Goal: Check status: Check status

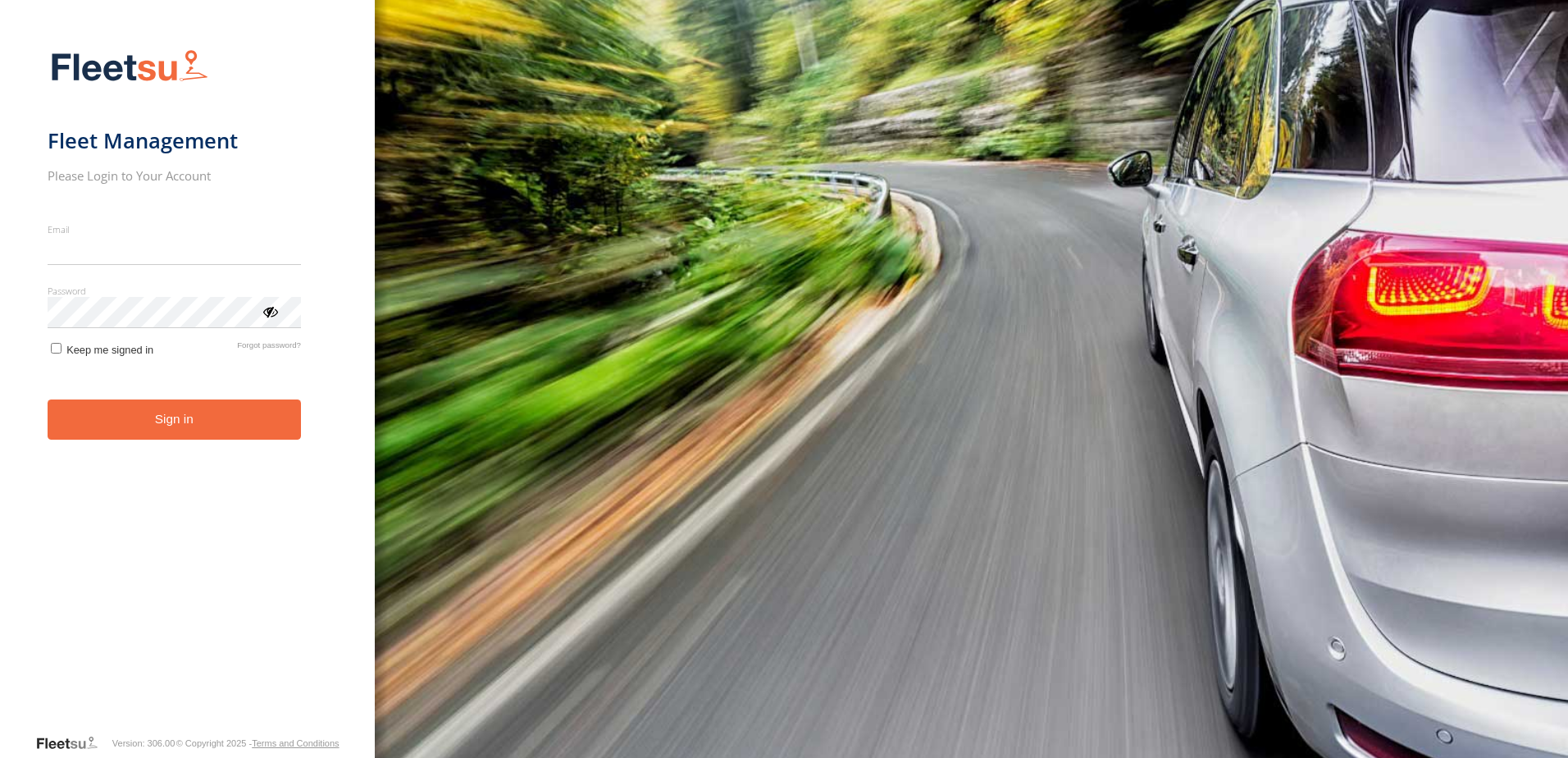
type input "**********"
click at [229, 427] on button "Sign in" at bounding box center [174, 419] width 253 height 41
click at [73, 356] on span "Keep me signed in" at bounding box center [109, 350] width 87 height 12
click at [133, 418] on button "Sign in" at bounding box center [174, 419] width 253 height 41
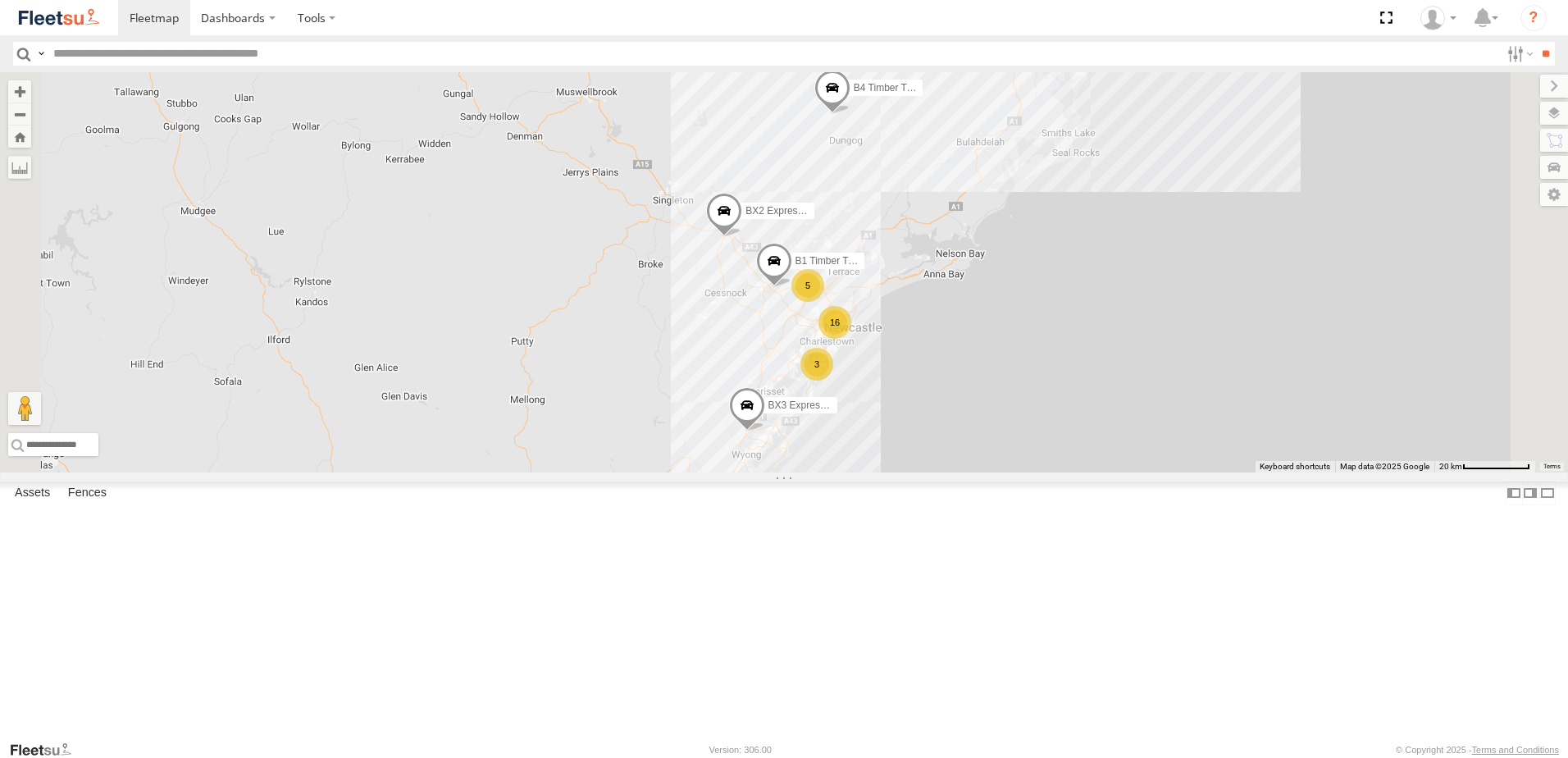
scroll to position [164, 0]
click at [0, 0] on span at bounding box center [0, 0] width 0 height 0
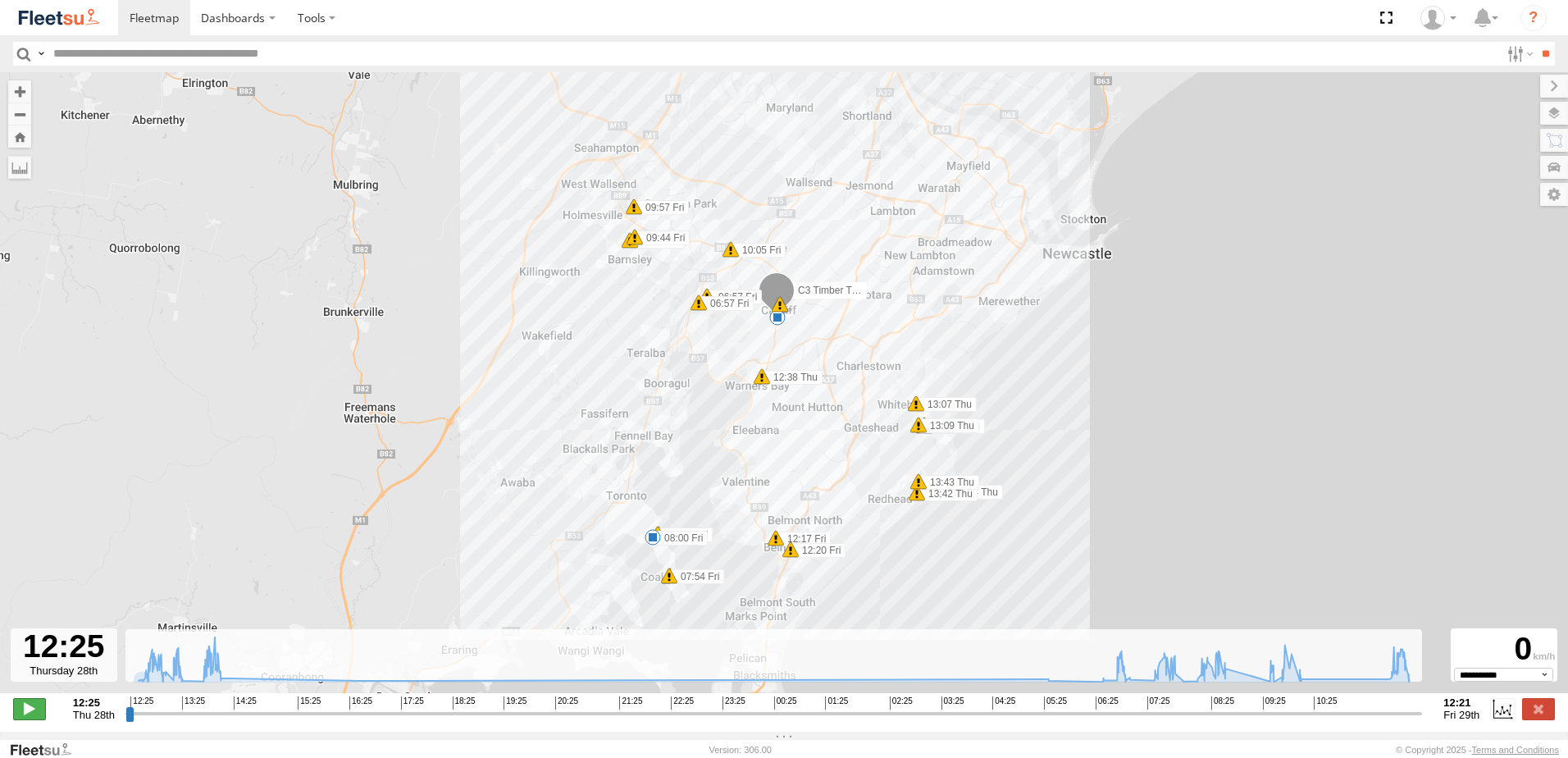
click at [42, 719] on span at bounding box center [30, 708] width 33 height 22
drag, startPoint x: 141, startPoint y: 722, endPoint x: 780, endPoint y: 703, distance: 639.3
click at [780, 705] on input "range" at bounding box center [774, 712] width 1297 height 16
drag, startPoint x: 786, startPoint y: 716, endPoint x: 1115, endPoint y: 702, distance: 329.3
click at [1115, 705] on input "range" at bounding box center [774, 712] width 1297 height 16
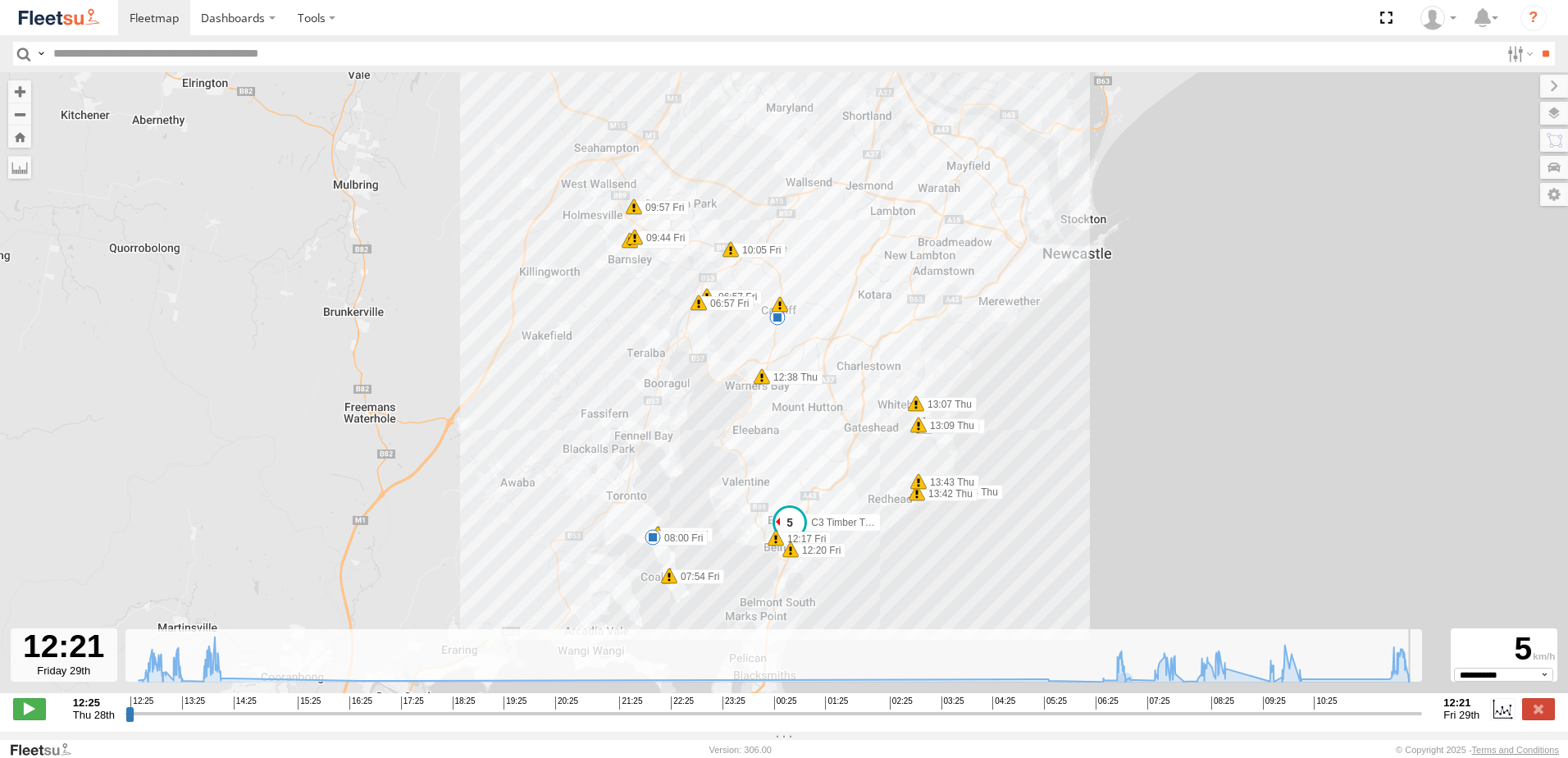
drag, startPoint x: 1119, startPoint y: 721, endPoint x: 1424, endPoint y: 688, distance: 306.8
click at [1422, 705] on input "range" at bounding box center [774, 712] width 1297 height 16
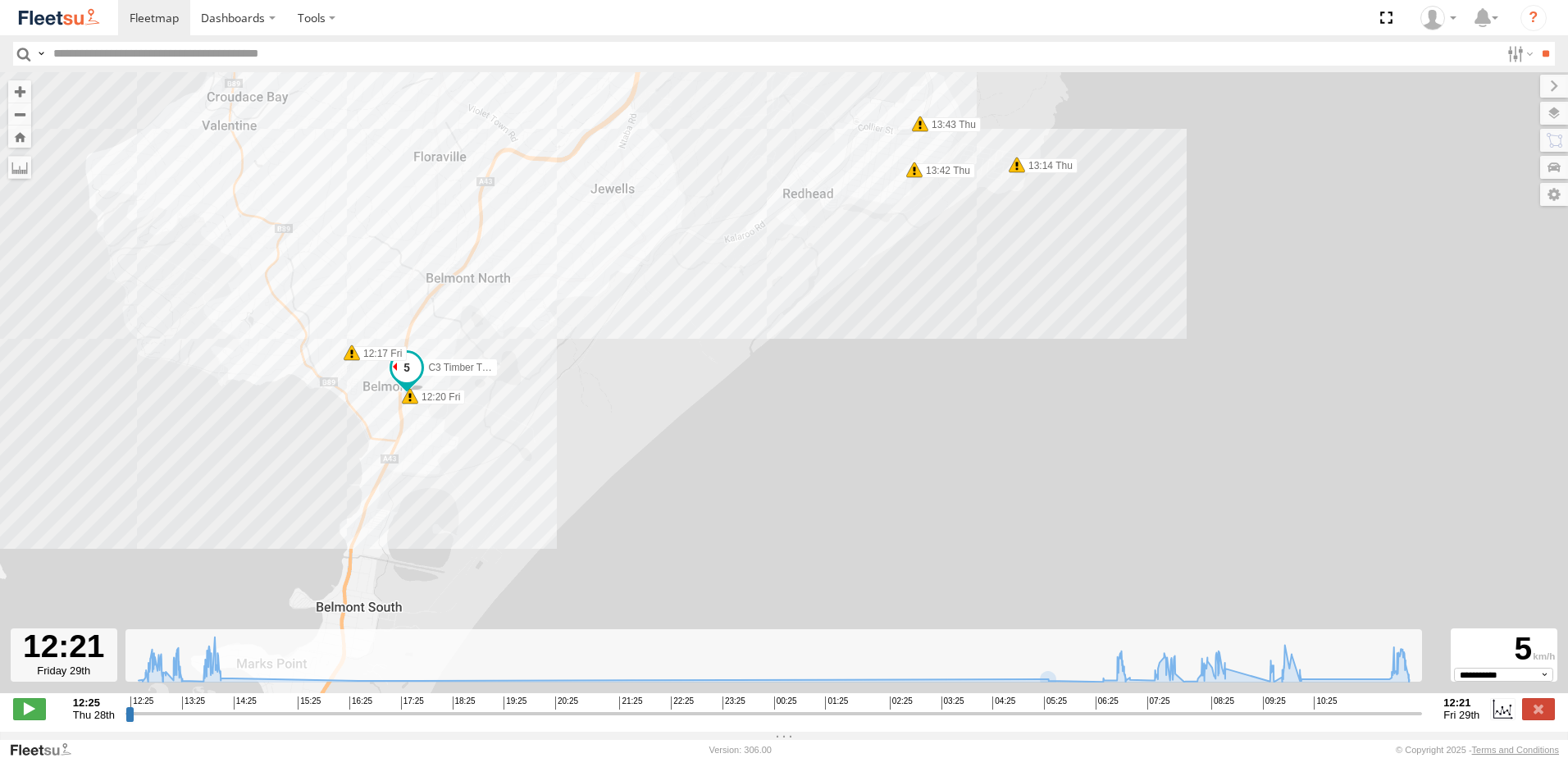
drag, startPoint x: 839, startPoint y: 591, endPoint x: 1084, endPoint y: 630, distance: 248.1
click at [1084, 630] on div "C3 Timber Truck 08:00 Fri 12:38 Thu 12:52 Thu 12:56 Thu 13:07 Thu 13:09 Thu 13:…" at bounding box center [784, 391] width 1568 height 638
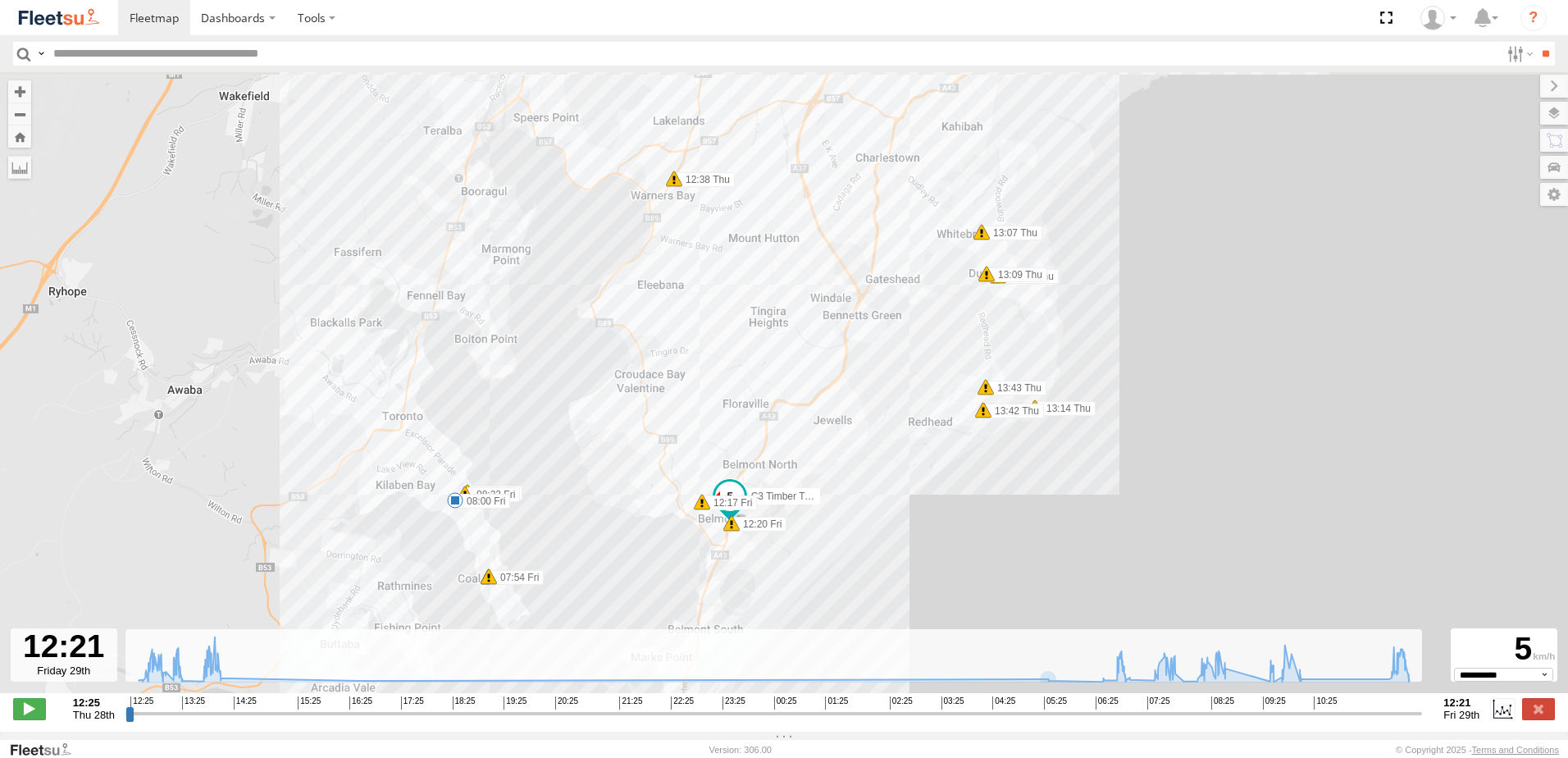
drag, startPoint x: 917, startPoint y: 504, endPoint x: 912, endPoint y: 559, distance: 55.2
click at [912, 558] on div "C3 Timber Truck 08:00 Fri 12:38 Thu 12:52 Thu 12:56 Thu 13:07 Thu 13:09 Thu 13:…" at bounding box center [784, 391] width 1568 height 638
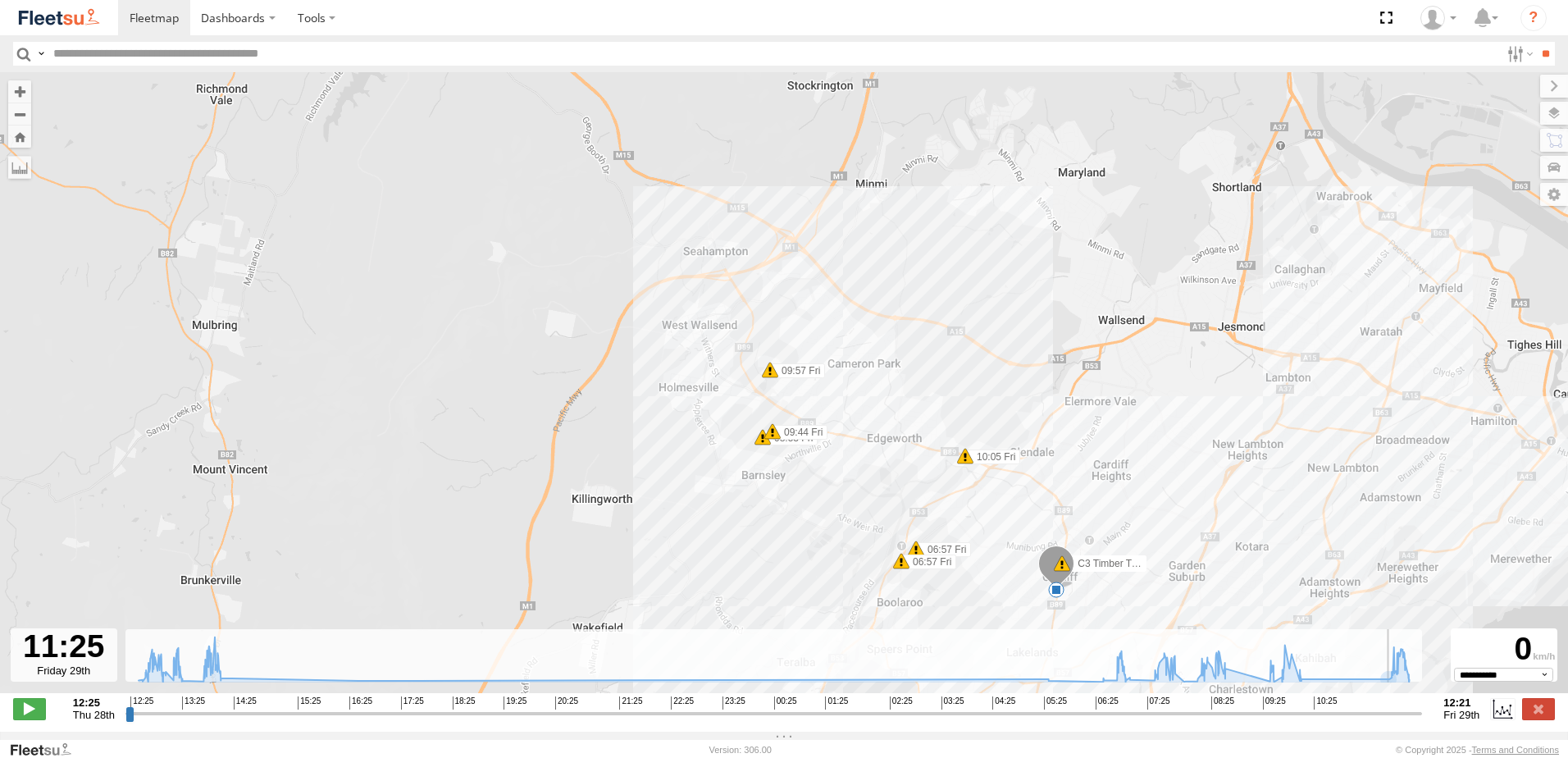
drag, startPoint x: 1421, startPoint y: 718, endPoint x: 1398, endPoint y: 708, distance: 25.1
type input "**********"
click at [1398, 708] on input "range" at bounding box center [774, 712] width 1297 height 16
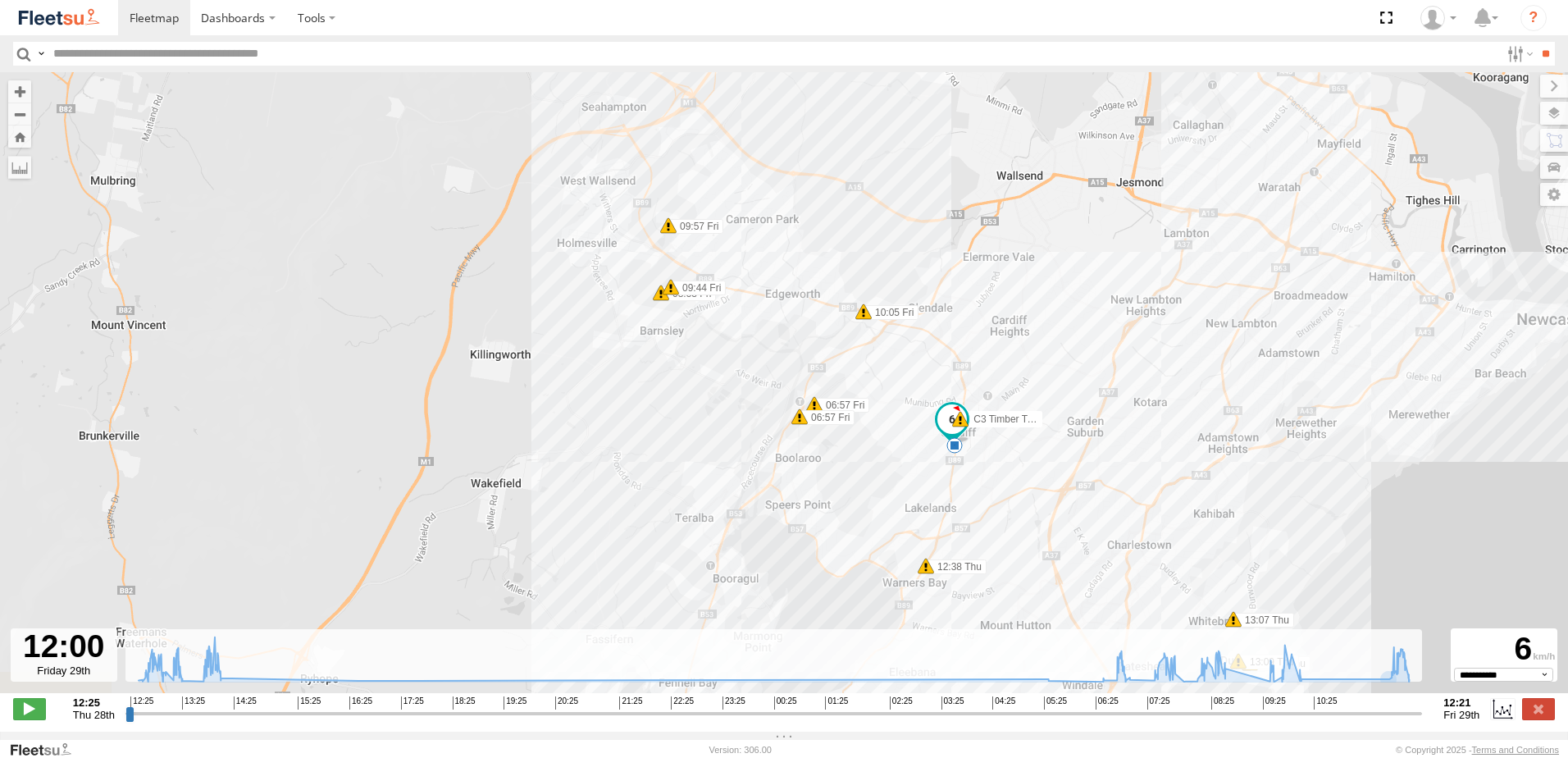
drag, startPoint x: 1291, startPoint y: 438, endPoint x: 1033, endPoint y: 117, distance: 411.8
click at [1031, 117] on div "C3 Timber Truck 08:00 Fri 12:38 Thu 12:52 Thu 12:56 Thu 13:07 Thu 13:09 Thu 13:…" at bounding box center [784, 391] width 1568 height 638
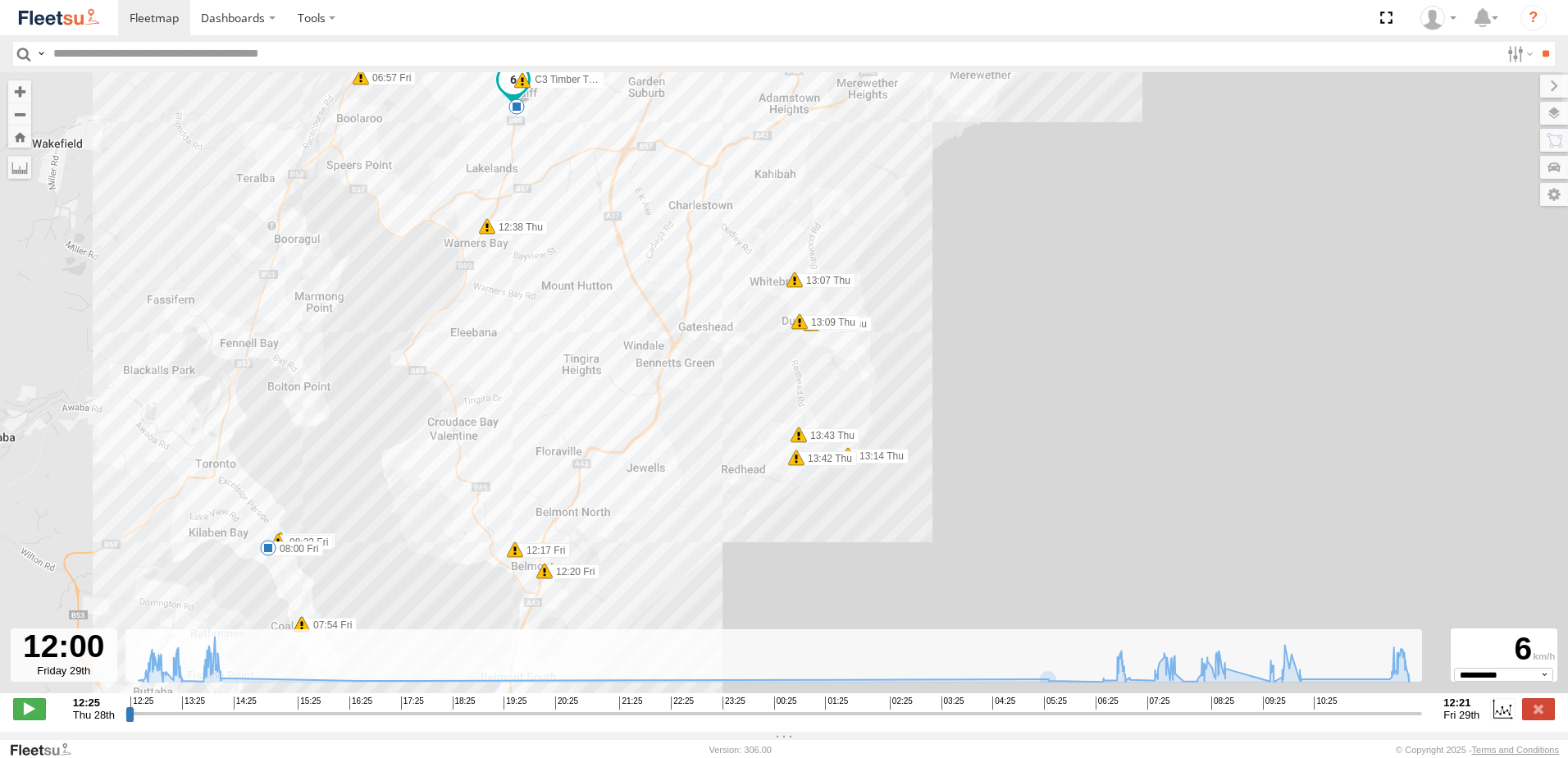
drag, startPoint x: 787, startPoint y: 347, endPoint x: 903, endPoint y: 739, distance: 408.8
click at [903, 731] on div "← Move left → Move right ↑ Move up ↓ Move down + Zoom in - Zoom out Home Jump l…" at bounding box center [784, 402] width 1568 height 659
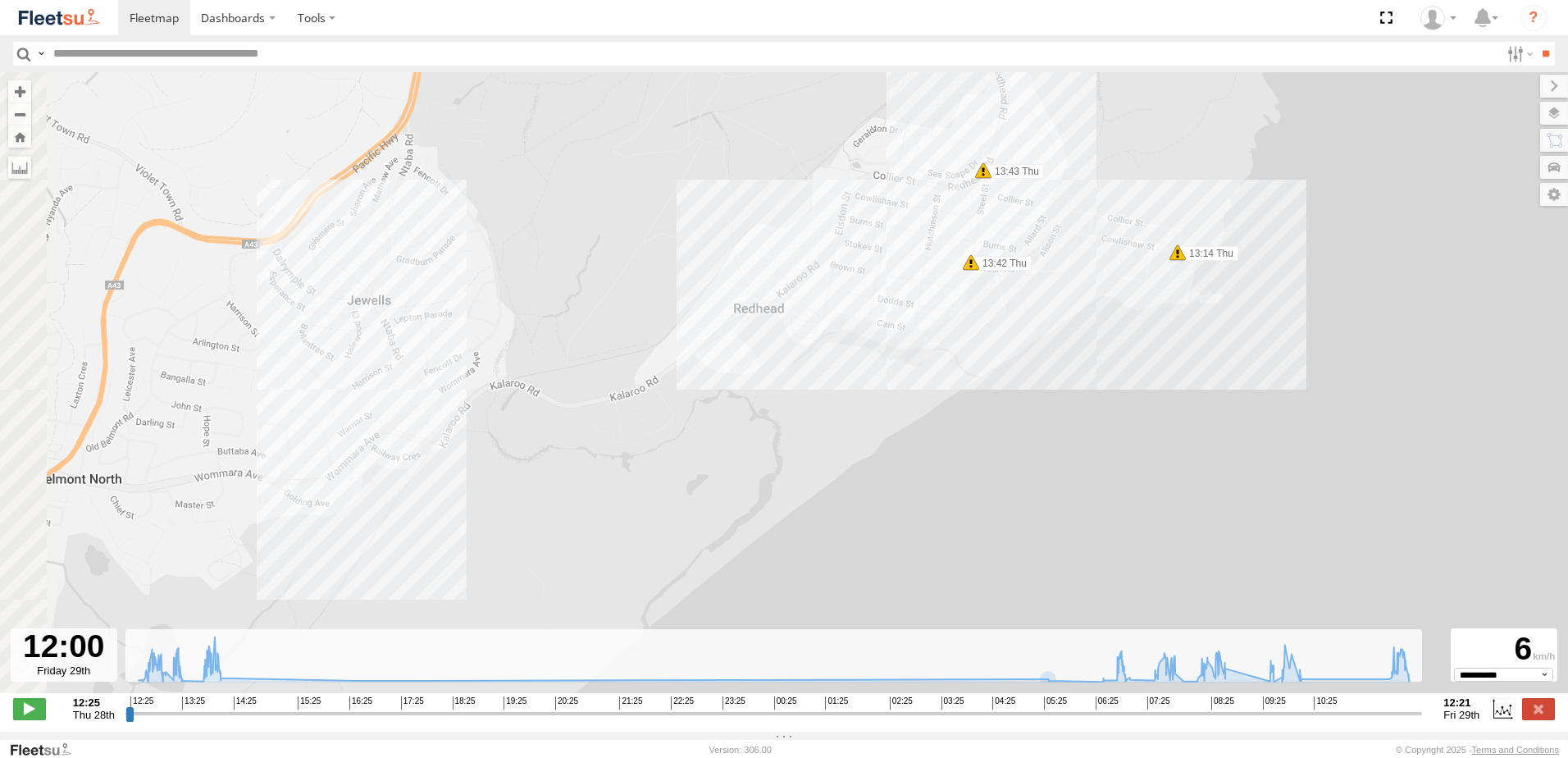
drag, startPoint x: 731, startPoint y: 483, endPoint x: 995, endPoint y: 590, distance: 284.9
click at [1009, 598] on div "C3 Timber Truck 08:00 Fri 12:38 Thu 12:52 Thu 12:56 Thu 13:07 Thu 13:09 Thu 13:…" at bounding box center [784, 391] width 1568 height 638
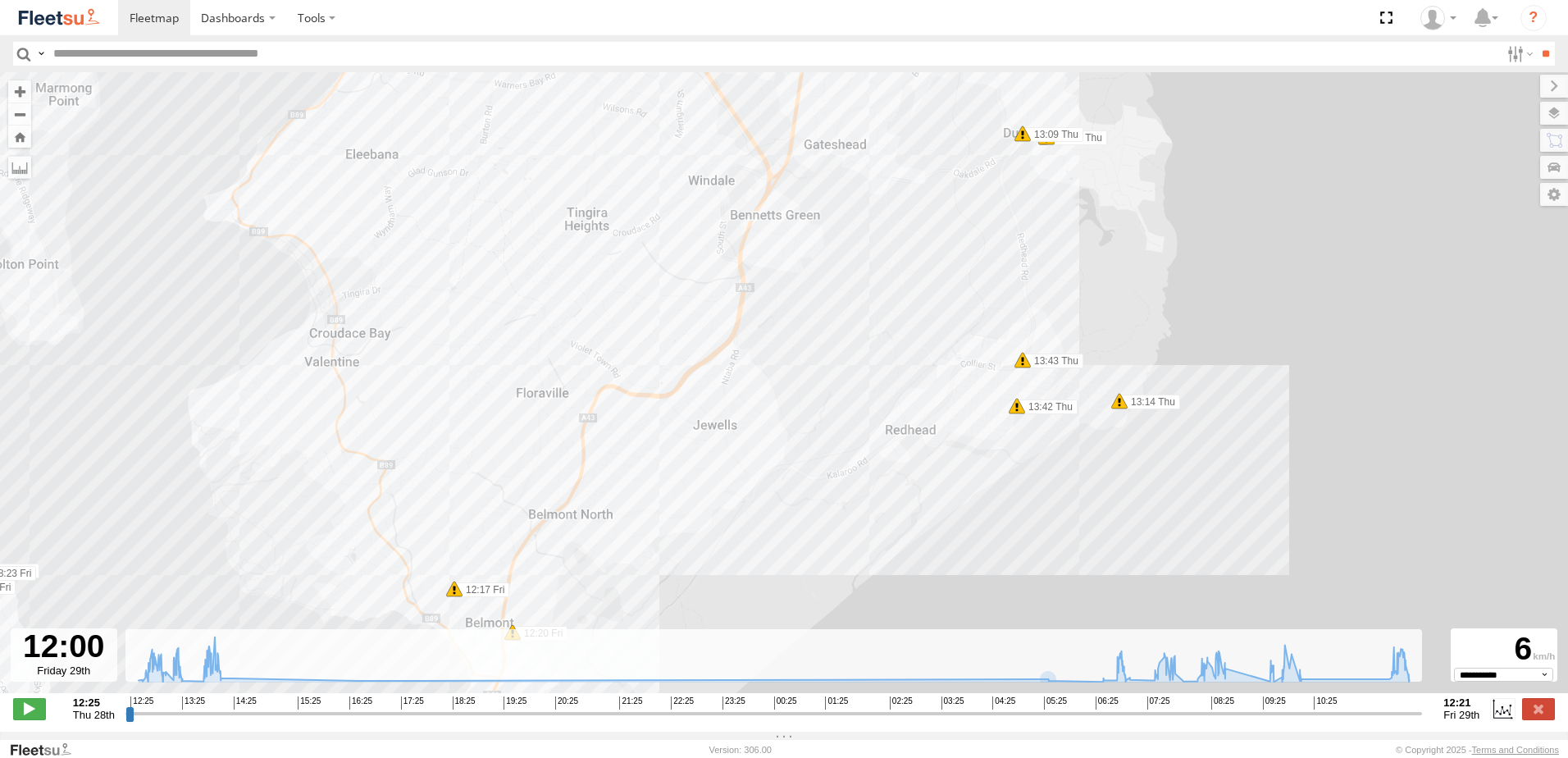
drag, startPoint x: 830, startPoint y: 490, endPoint x: 830, endPoint y: 472, distance: 18.0
click at [830, 473] on div "C3 Timber Truck 08:00 Fri 12:38 Thu 12:52 Thu 12:56 Thu 13:07 Thu 13:09 Thu 13:…" at bounding box center [784, 391] width 1568 height 638
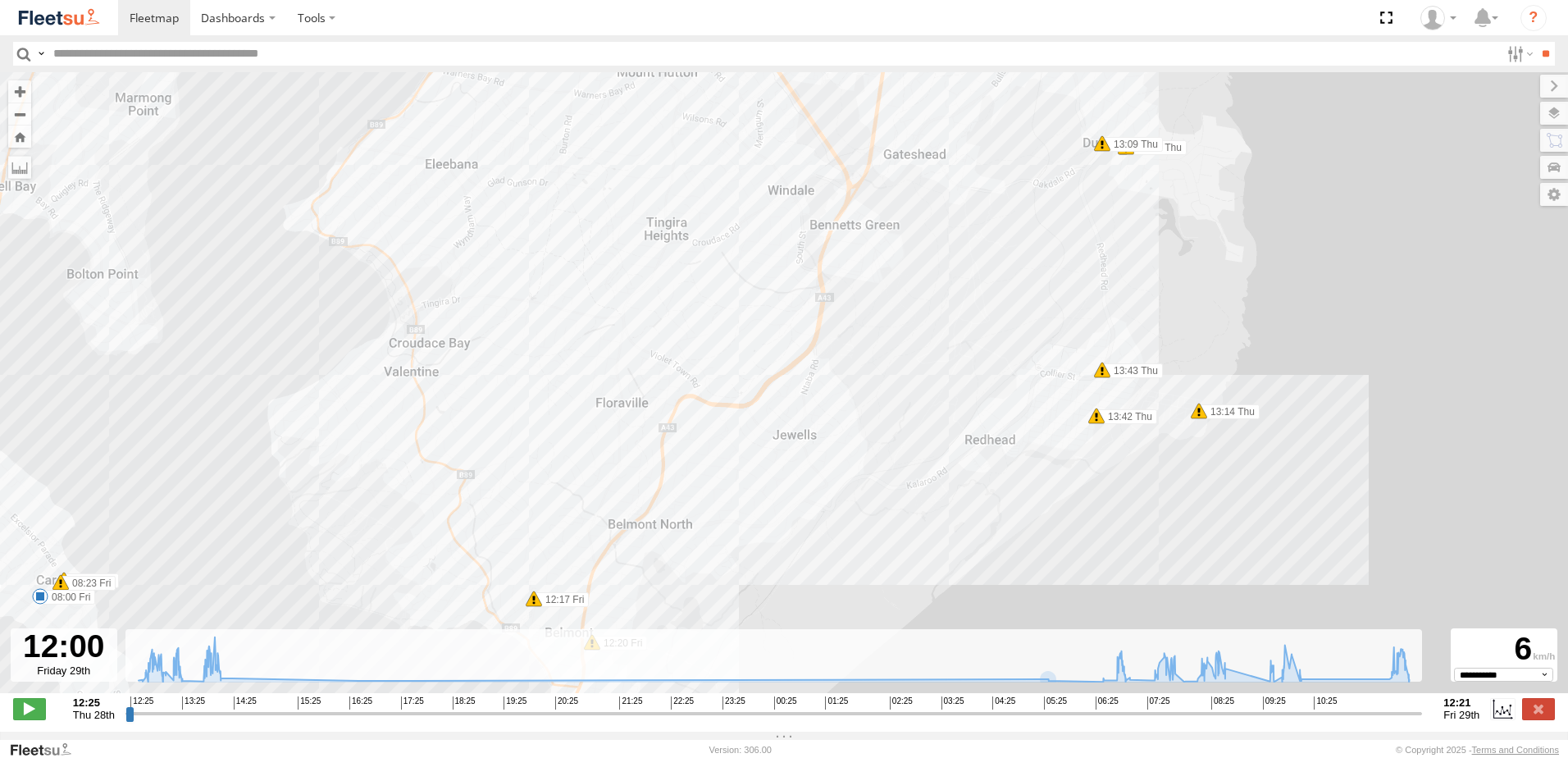
drag, startPoint x: 755, startPoint y: 430, endPoint x: 767, endPoint y: 333, distance: 97.7
click at [767, 335] on div "C3 Timber Truck 08:00 Fri 12:38 Thu 12:52 Thu 12:56 Thu 13:07 Thu 13:09 Thu 13:…" at bounding box center [784, 391] width 1568 height 638
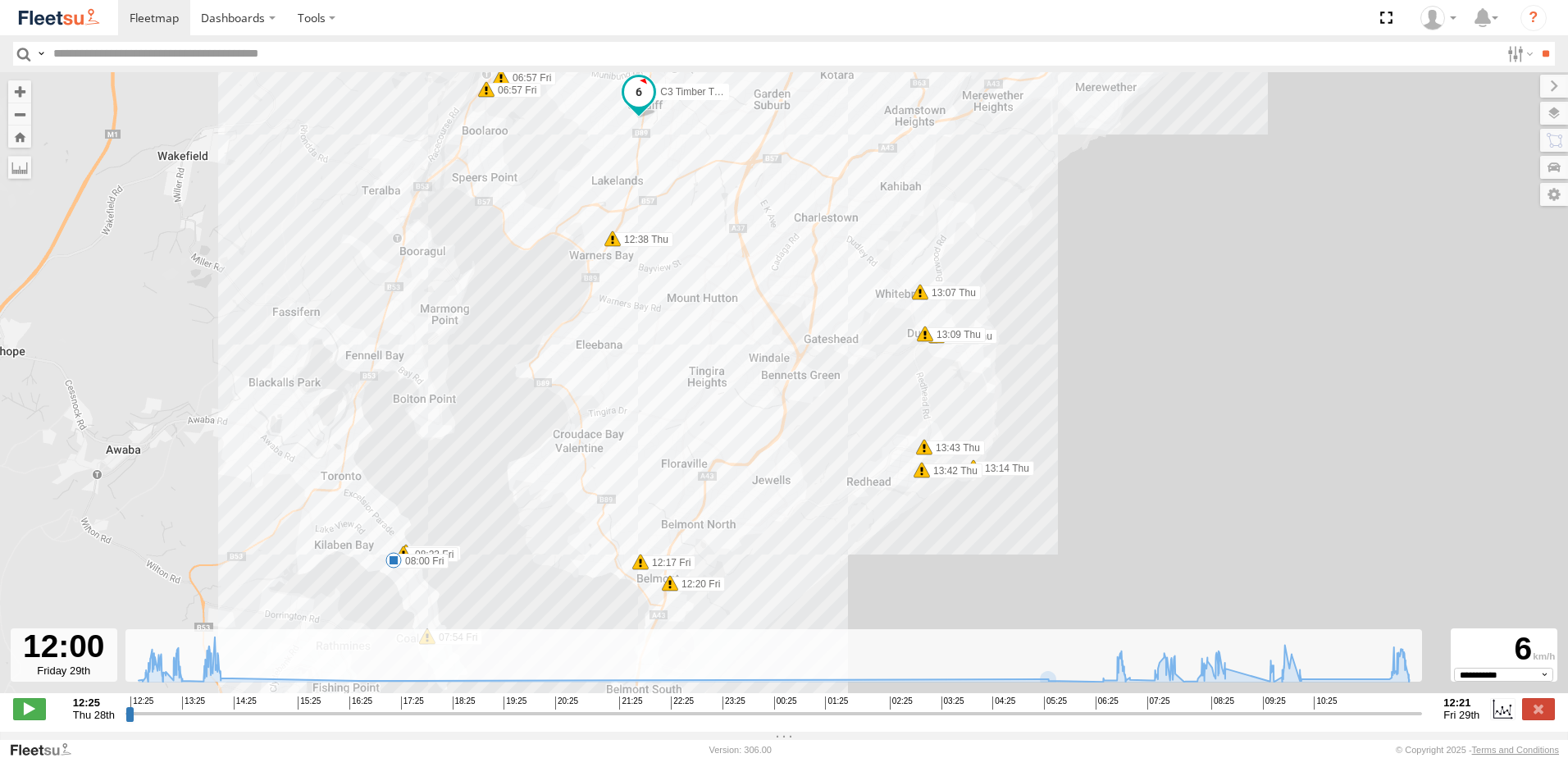
drag, startPoint x: 712, startPoint y: 303, endPoint x: 743, endPoint y: 468, distance: 167.9
click at [743, 468] on div "C3 Timber Truck 08:00 Fri 12:38 Thu 12:52 Thu 12:56 Thu 13:07 Thu 13:09 Thu 13:…" at bounding box center [784, 391] width 1568 height 638
